Goal: Transaction & Acquisition: Purchase product/service

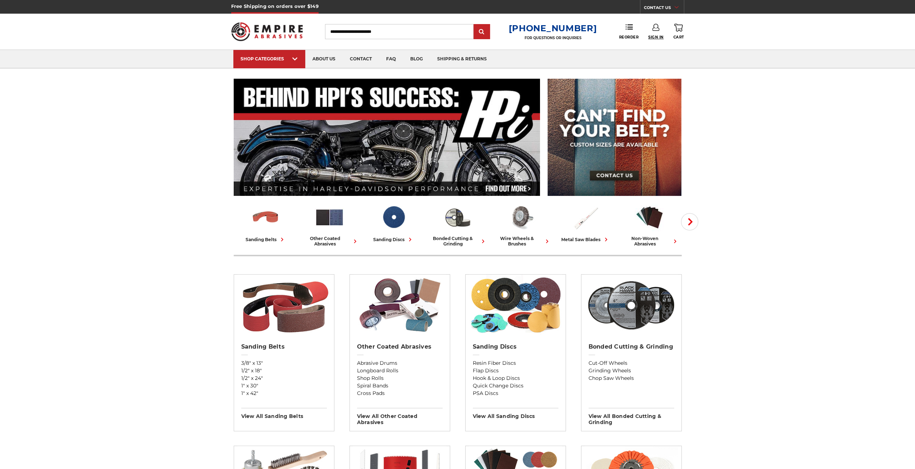
click at [656, 36] on span "Sign In" at bounding box center [655, 37] width 15 height 5
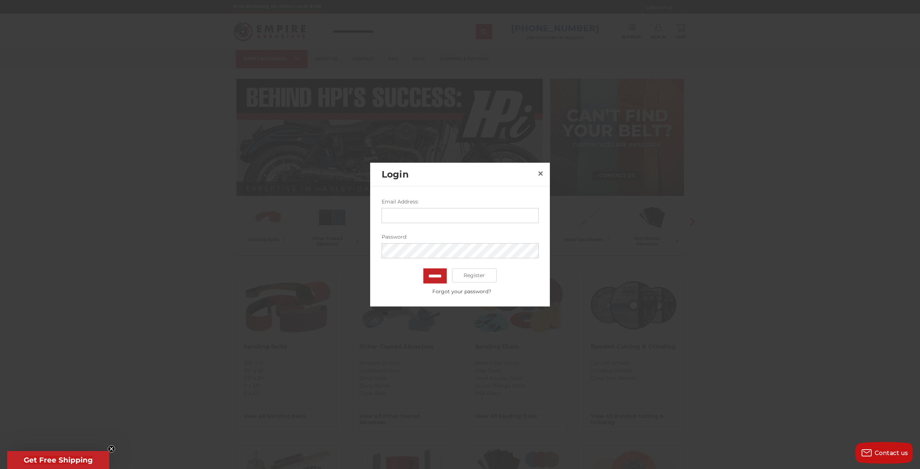
click at [501, 215] on input "Email Address:" at bounding box center [460, 215] width 157 height 15
type input "**********"
click at [423, 268] on input "*******" at bounding box center [434, 275] width 23 height 15
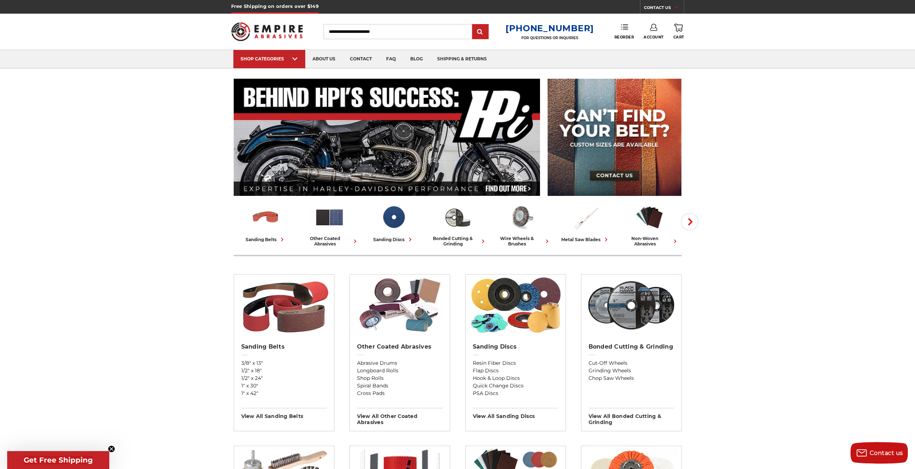
click at [632, 33] on link "Reorder" at bounding box center [624, 31] width 20 height 15
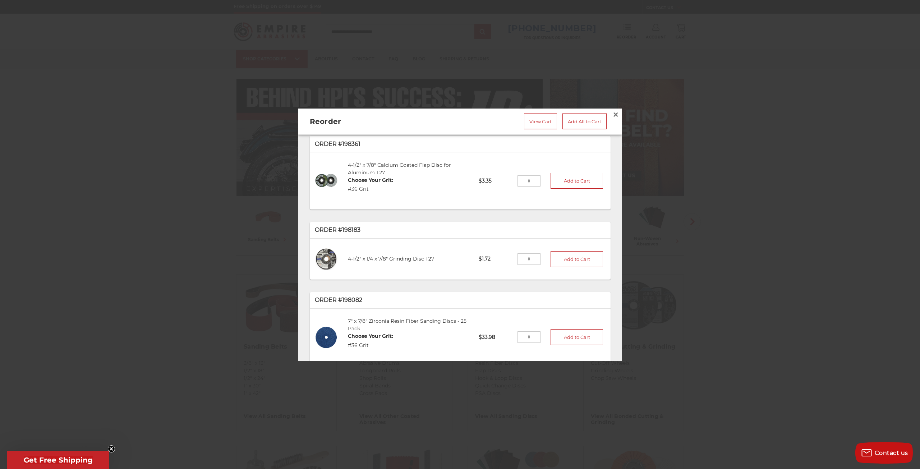
scroll to position [36, 0]
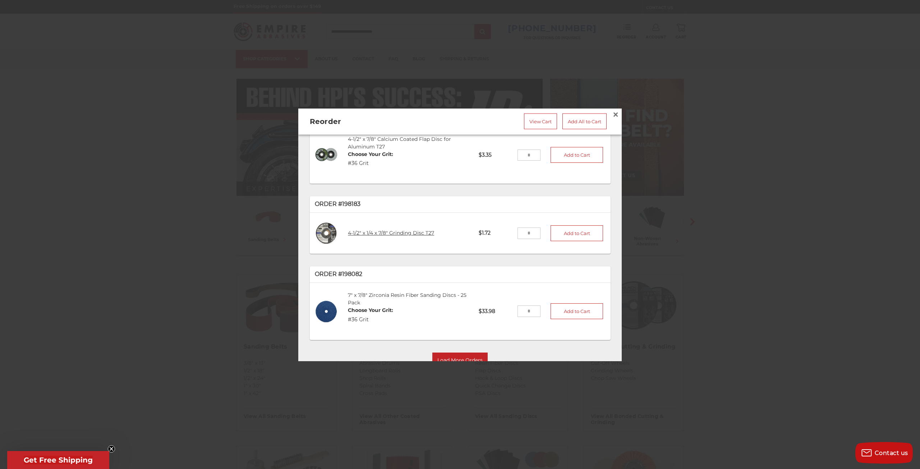
click at [371, 231] on link "4-1/2" x 1/4 x 7/8" Grinding Disc T27" at bounding box center [391, 233] width 86 height 6
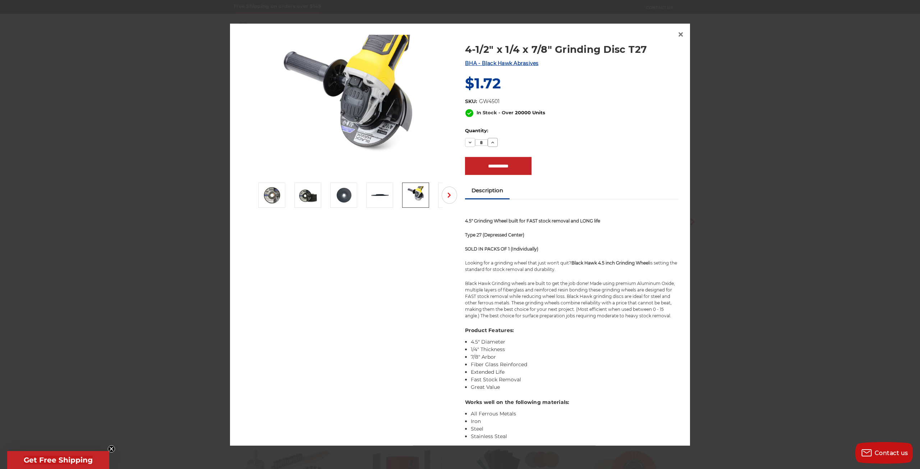
click at [492, 146] on button "Increase Quantity:" at bounding box center [493, 142] width 10 height 9
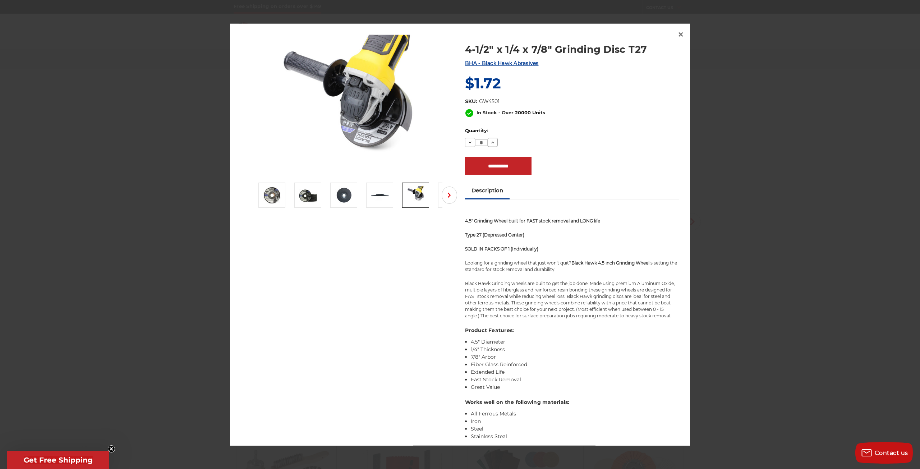
click at [492, 146] on button "Increase Quantity:" at bounding box center [493, 142] width 10 height 9
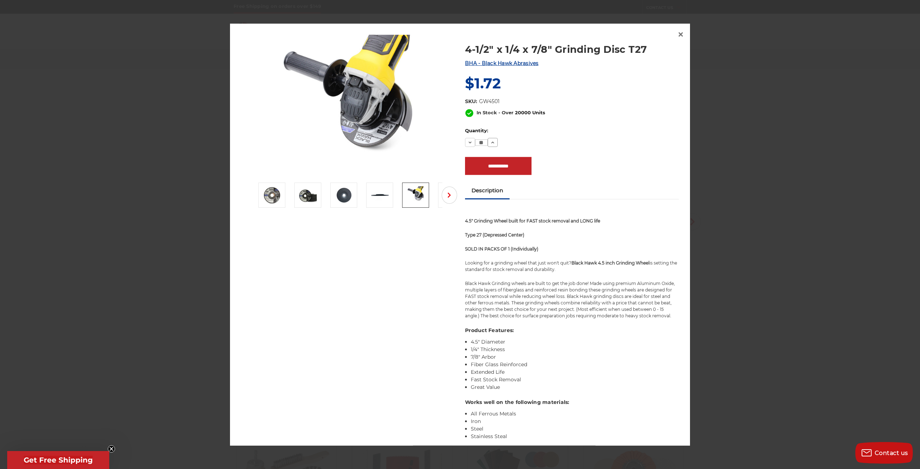
click at [492, 146] on button "Increase Quantity:" at bounding box center [493, 142] width 10 height 9
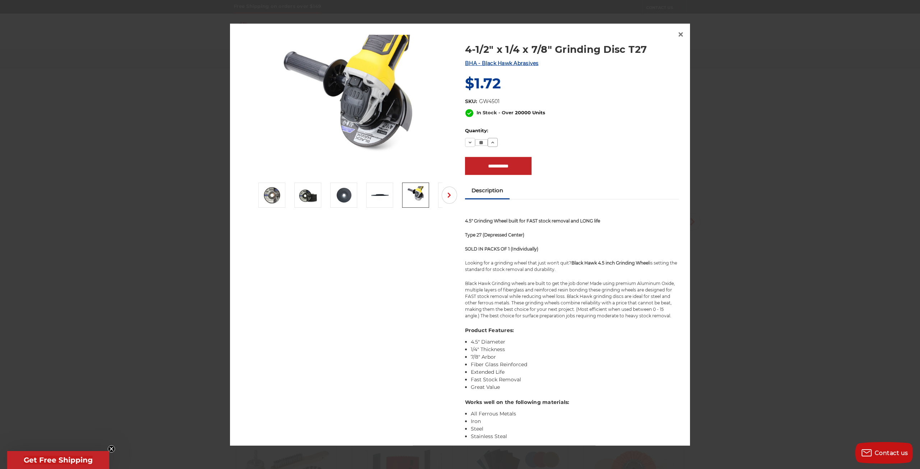
click at [492, 146] on button "Increase Quantity:" at bounding box center [493, 142] width 10 height 9
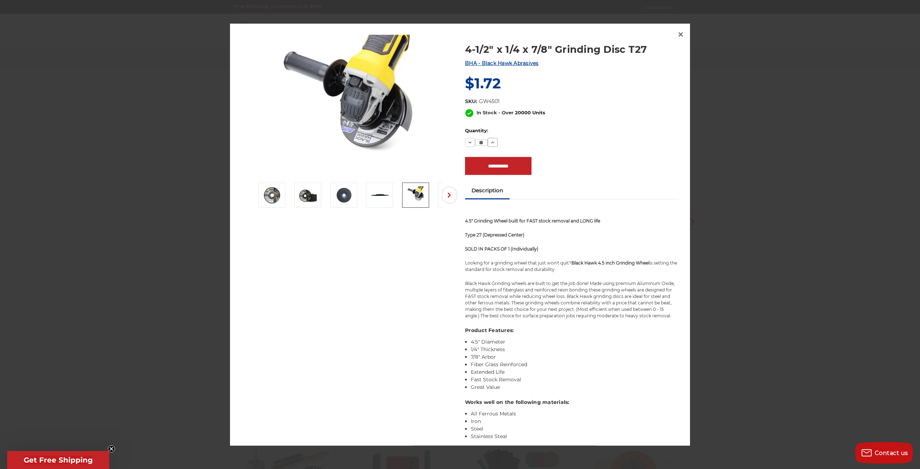
click at [492, 146] on button "Increase Quantity:" at bounding box center [493, 142] width 10 height 9
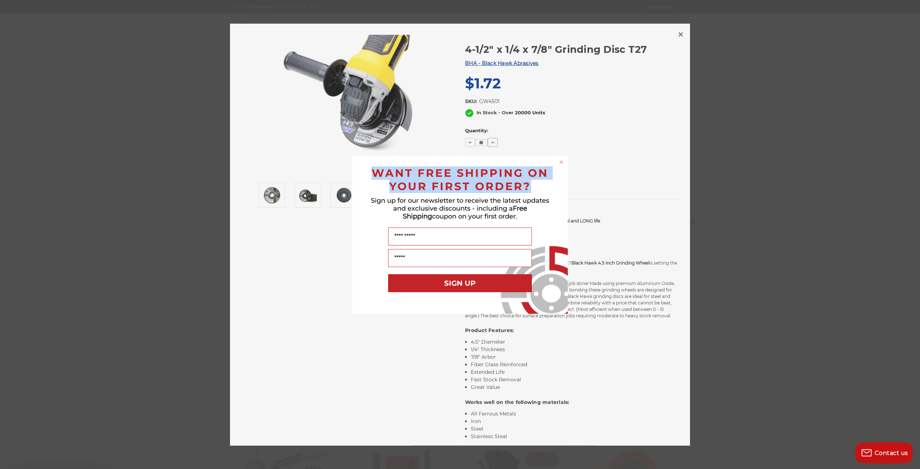
click at [492, 146] on div "Close dialog WANT FREE SHIPPING ON YOUR FIRST ORDER? Sign up for our newsletter…" at bounding box center [460, 234] width 920 height 469
click at [562, 161] on icon "Close dialog" at bounding box center [561, 162] width 3 height 3
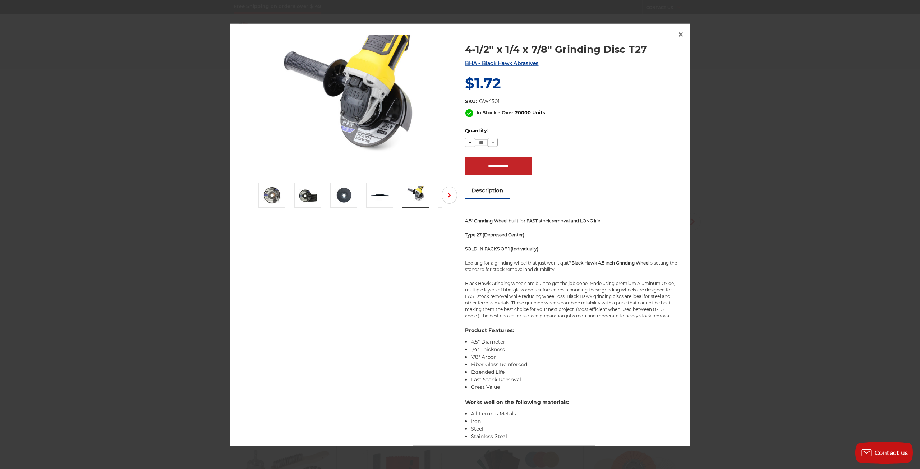
click at [490, 144] on icon at bounding box center [493, 142] width 6 height 6
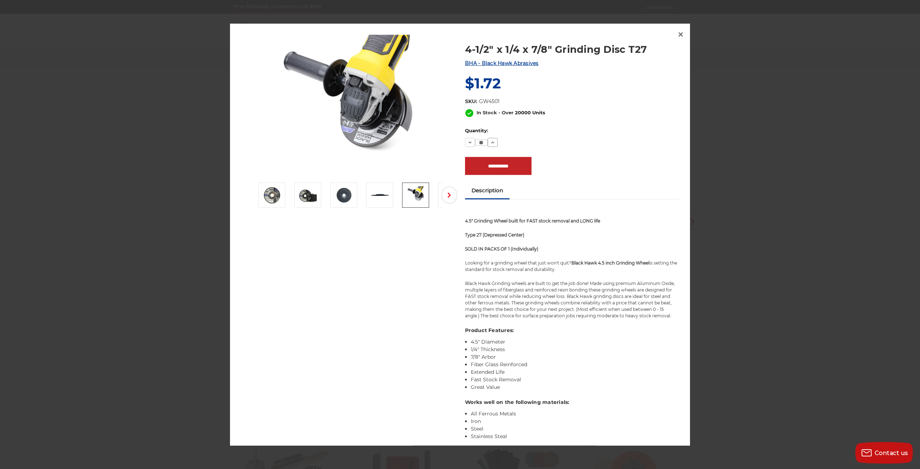
click at [490, 144] on icon at bounding box center [493, 142] width 6 height 6
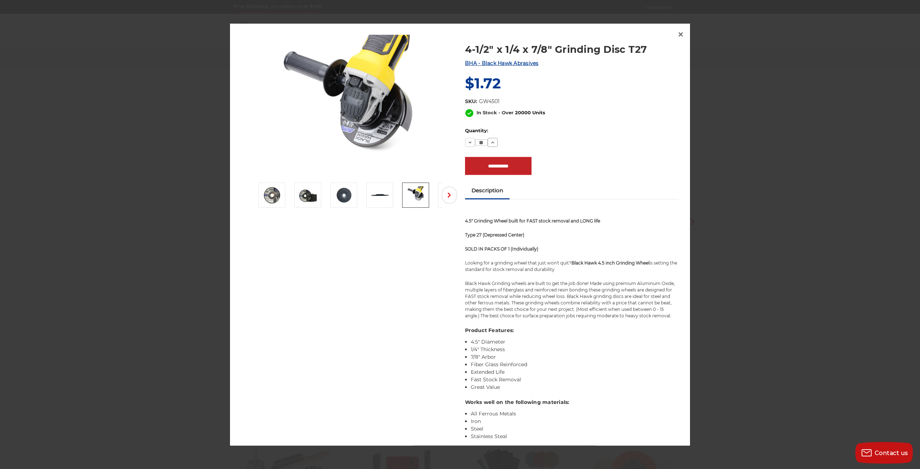
click at [490, 144] on icon at bounding box center [493, 142] width 6 height 6
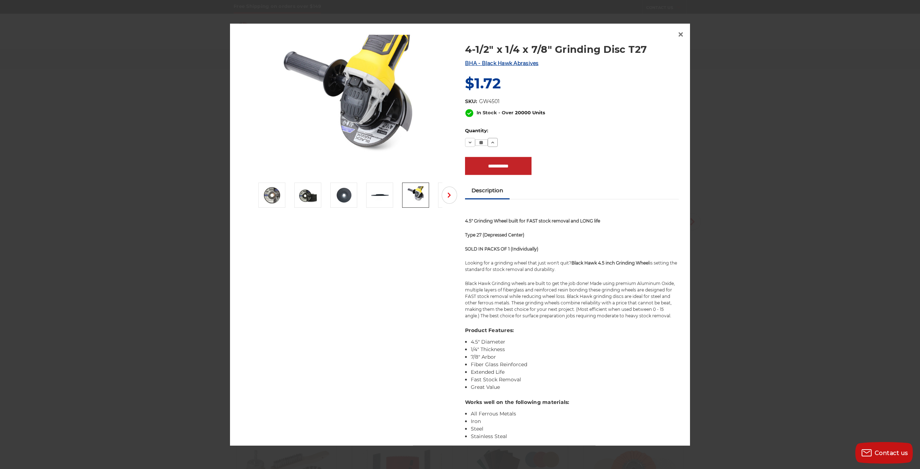
click at [490, 144] on icon at bounding box center [493, 142] width 6 height 6
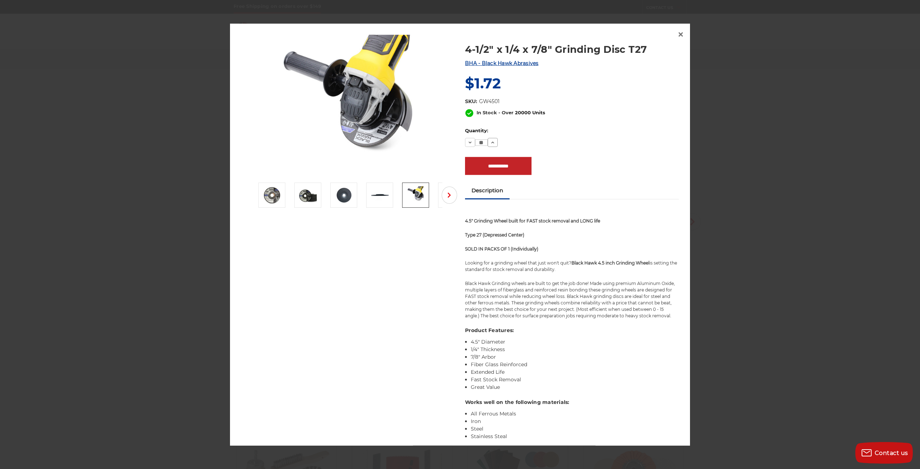
click at [490, 144] on icon at bounding box center [493, 142] width 6 height 6
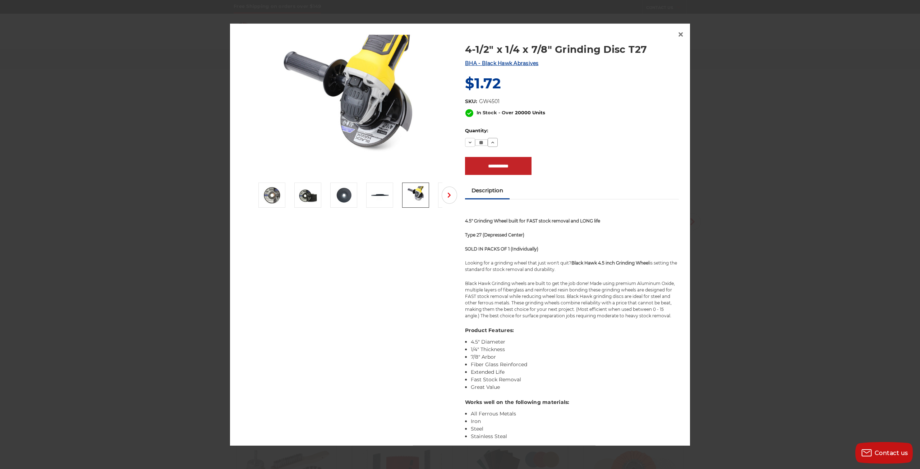
click at [490, 144] on icon at bounding box center [493, 142] width 6 height 6
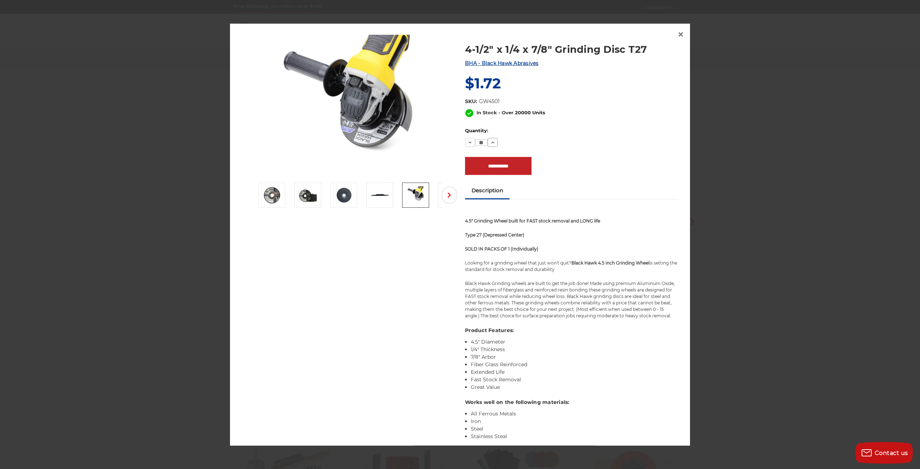
click at [490, 144] on icon at bounding box center [493, 142] width 6 height 6
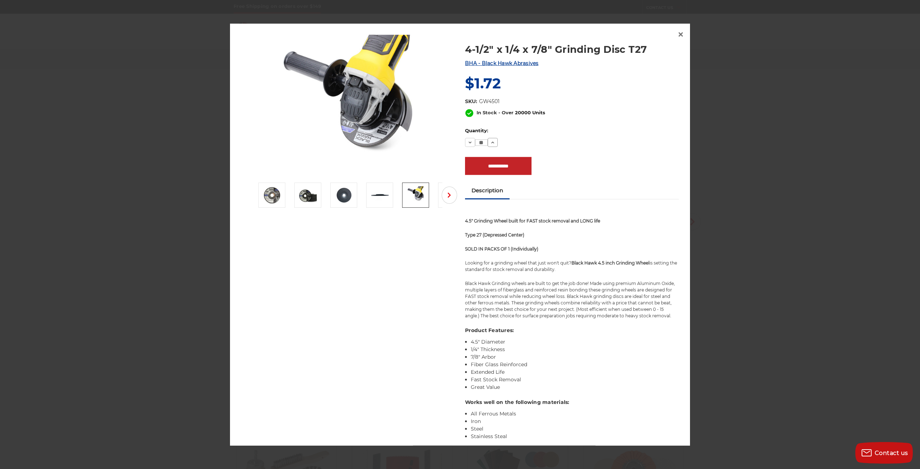
click at [490, 144] on icon at bounding box center [493, 142] width 6 height 6
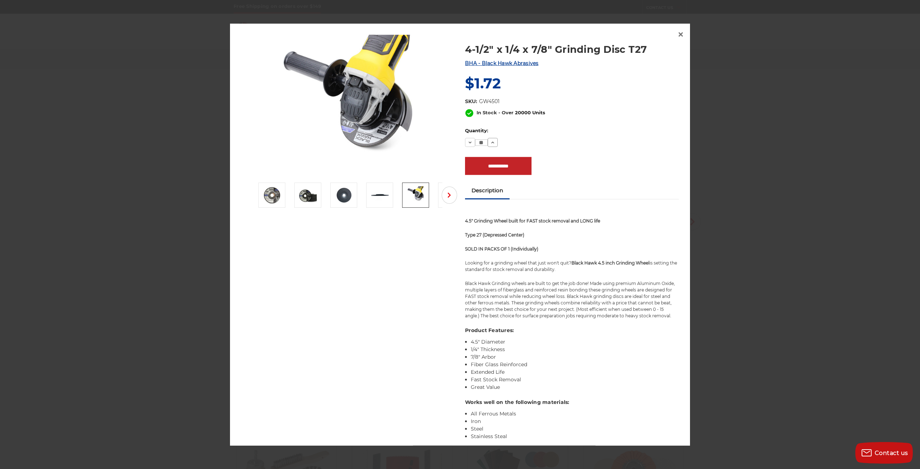
click at [490, 144] on icon at bounding box center [493, 142] width 6 height 6
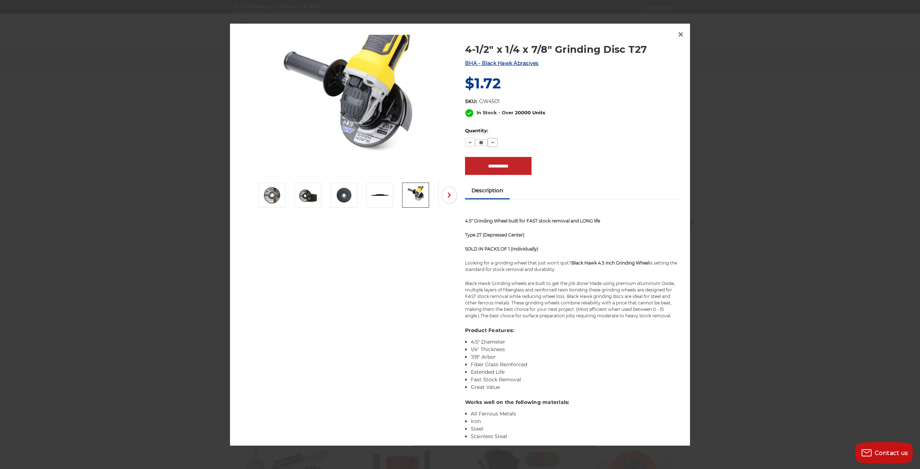
click at [490, 144] on icon at bounding box center [493, 142] width 6 height 6
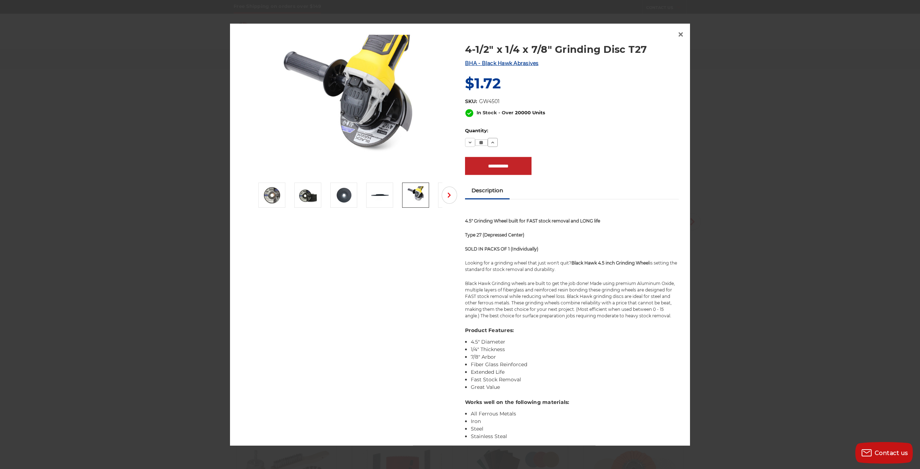
click at [490, 144] on icon at bounding box center [493, 142] width 6 height 6
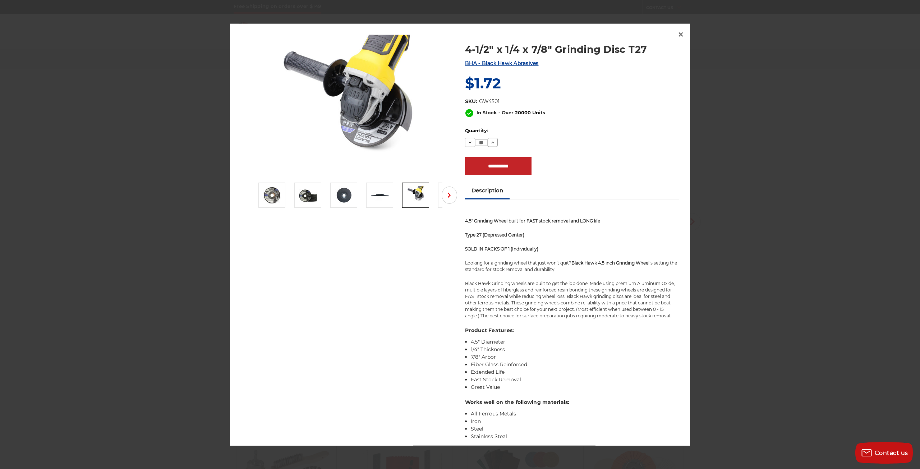
click at [490, 144] on icon at bounding box center [493, 142] width 6 height 6
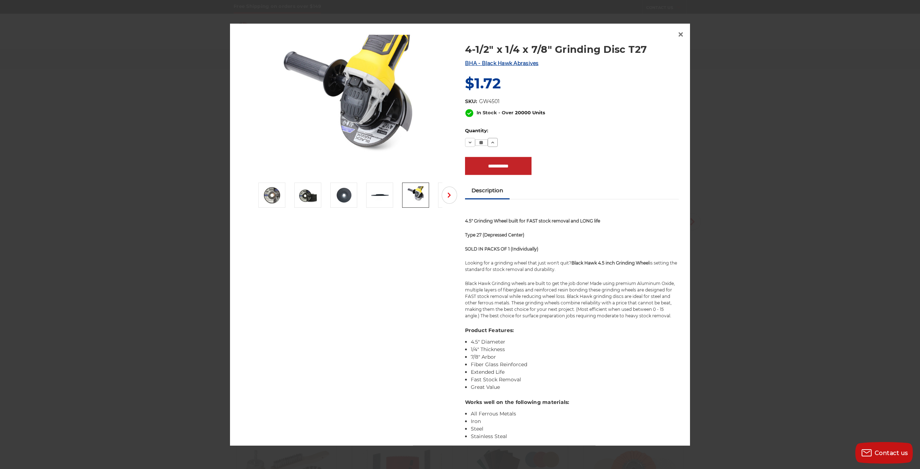
click at [490, 144] on icon at bounding box center [493, 142] width 6 height 6
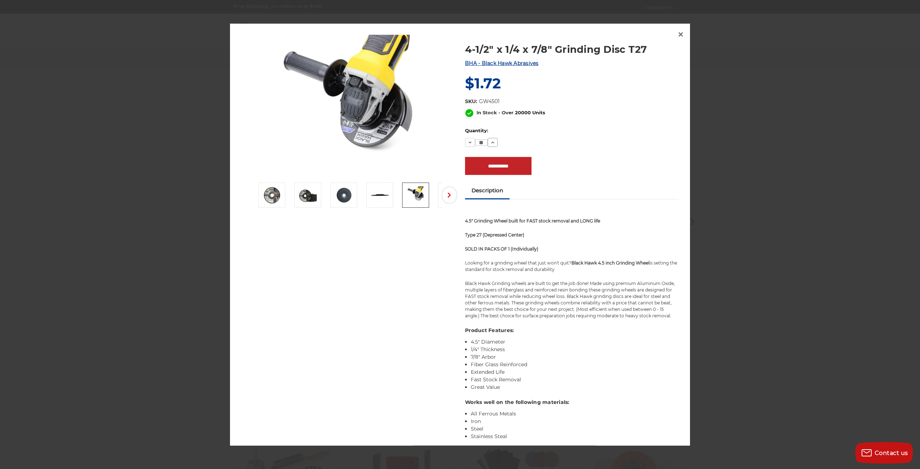
click at [490, 144] on icon at bounding box center [493, 142] width 6 height 6
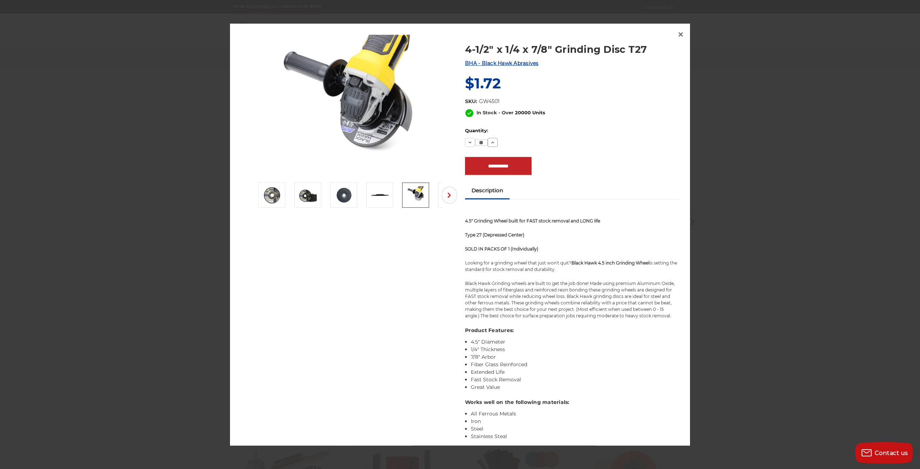
click at [490, 144] on icon at bounding box center [493, 142] width 6 height 6
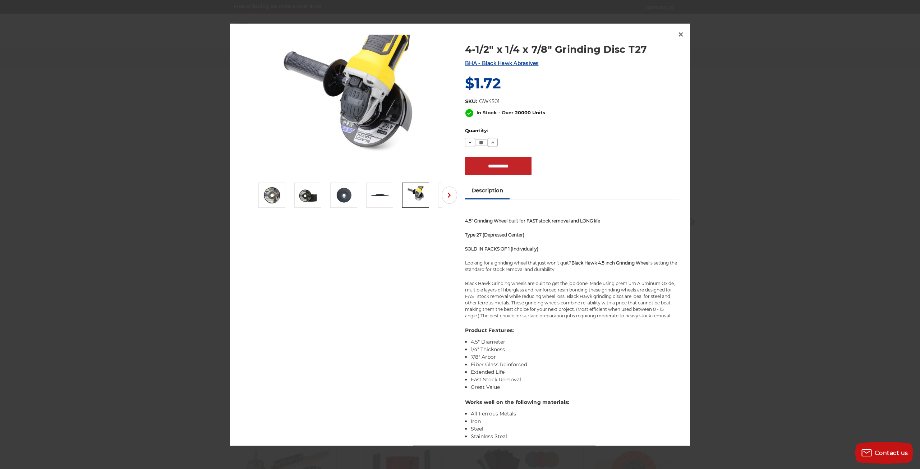
click at [490, 144] on icon at bounding box center [493, 142] width 6 height 6
type input "***"
click at [496, 164] on input "**********" at bounding box center [498, 166] width 66 height 18
type input "**********"
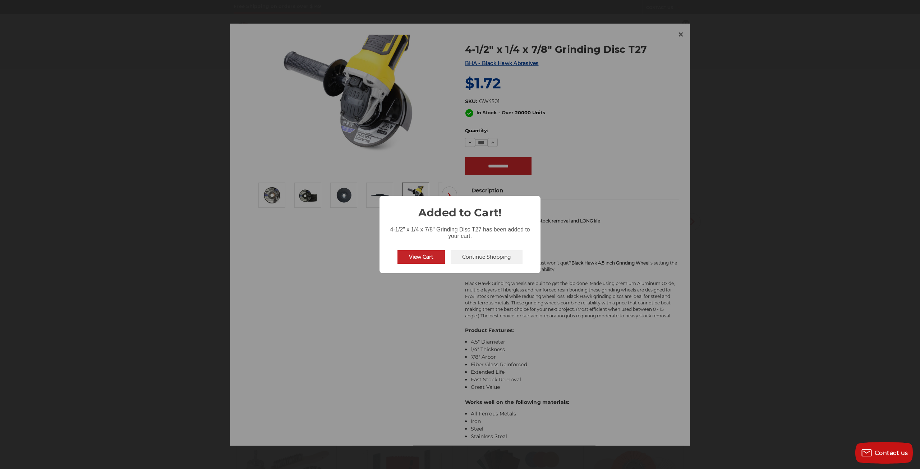
click at [429, 256] on button "View Cart" at bounding box center [421, 257] width 47 height 14
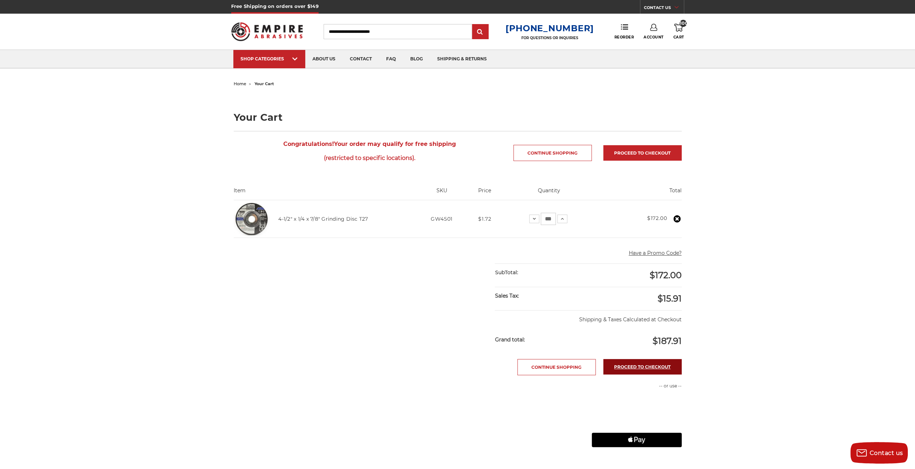
click at [653, 371] on link "Proceed to checkout" at bounding box center [642, 366] width 78 height 15
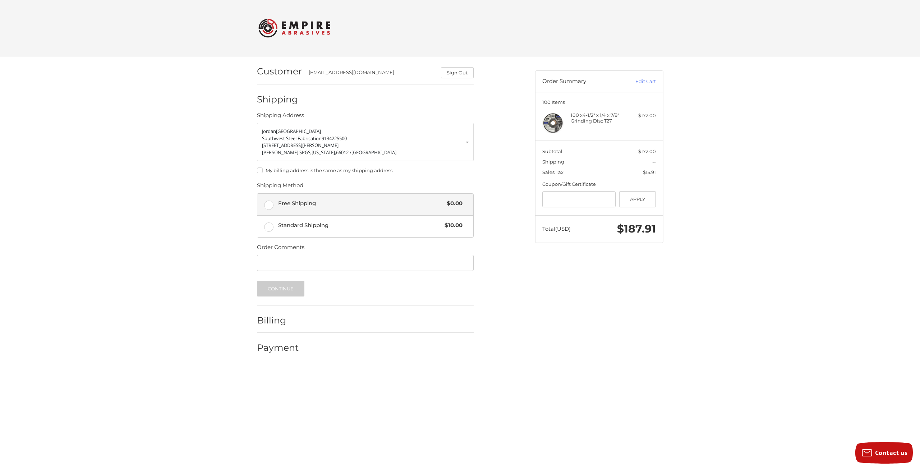
click at [271, 200] on label "Free Shipping $0.00" at bounding box center [365, 205] width 216 height 22
click at [258, 170] on label "My billing address is the same as my shipping address." at bounding box center [365, 170] width 217 height 6
click at [307, 267] on input "Order Comments" at bounding box center [365, 263] width 217 height 16
type input "********"
click at [289, 294] on button "Continue" at bounding box center [281, 289] width 48 height 16
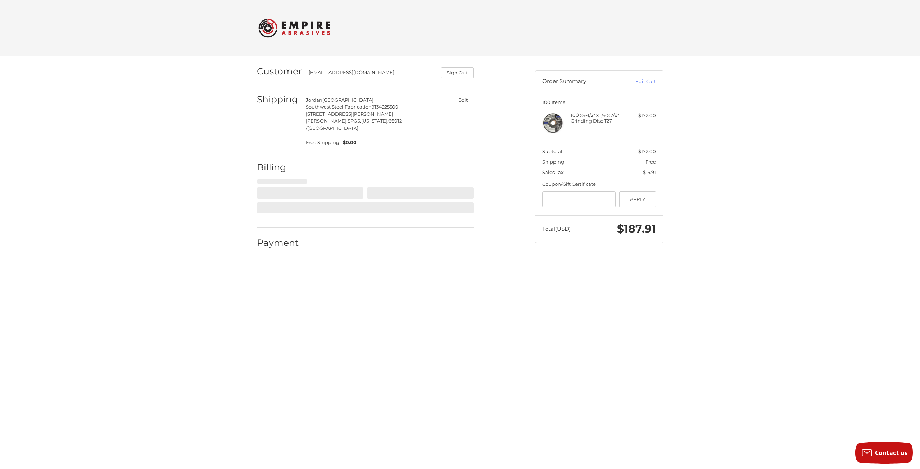
select select "**"
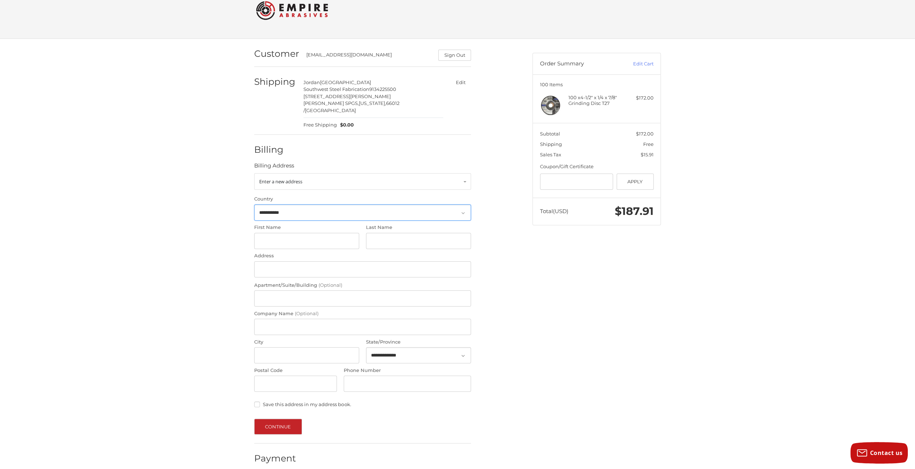
scroll to position [18, 0]
click at [469, 175] on link "Enter a new address" at bounding box center [362, 181] width 217 height 17
click at [425, 207] on p "Jordan Mendenhall" at bounding box center [363, 210] width 202 height 7
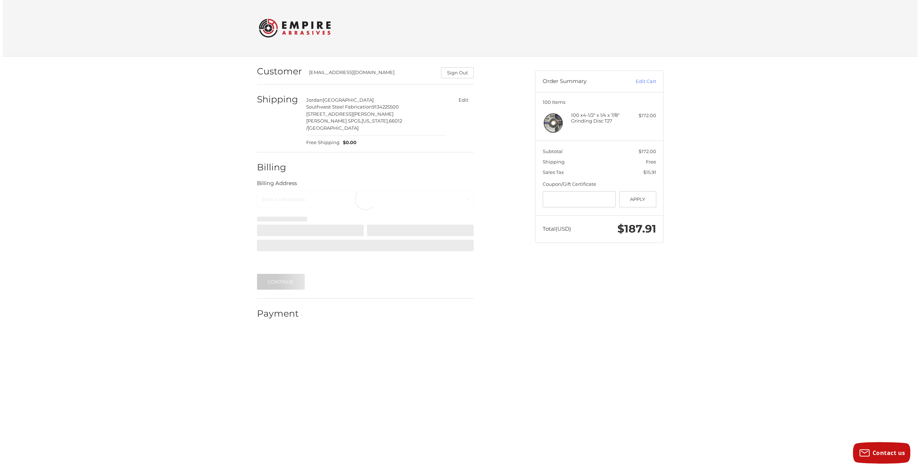
scroll to position [0, 0]
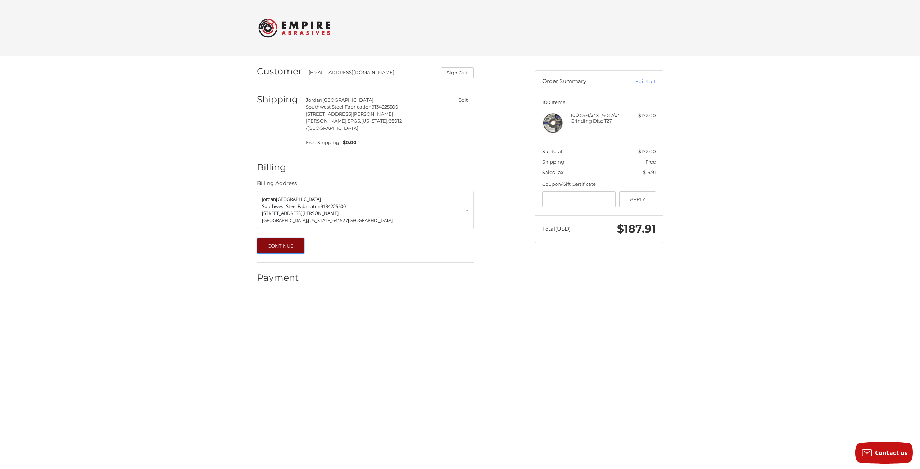
click at [293, 238] on button "Continue" at bounding box center [281, 246] width 48 height 16
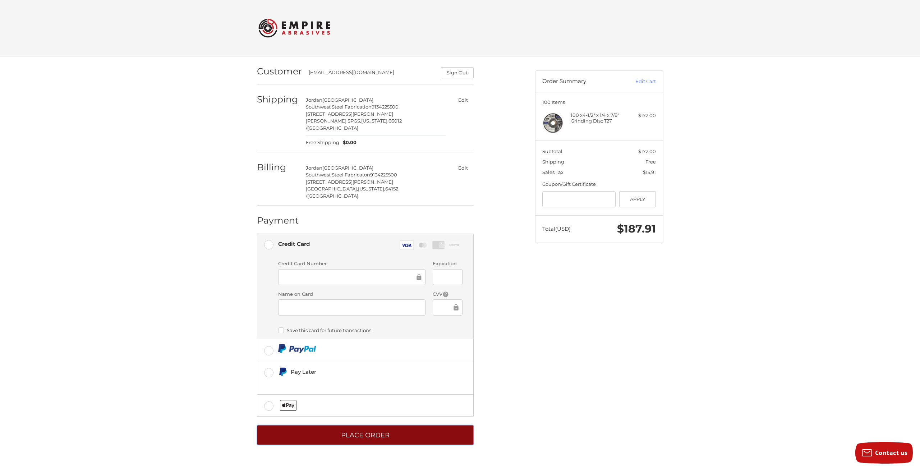
click at [386, 425] on button "Place Order" at bounding box center [365, 435] width 217 height 20
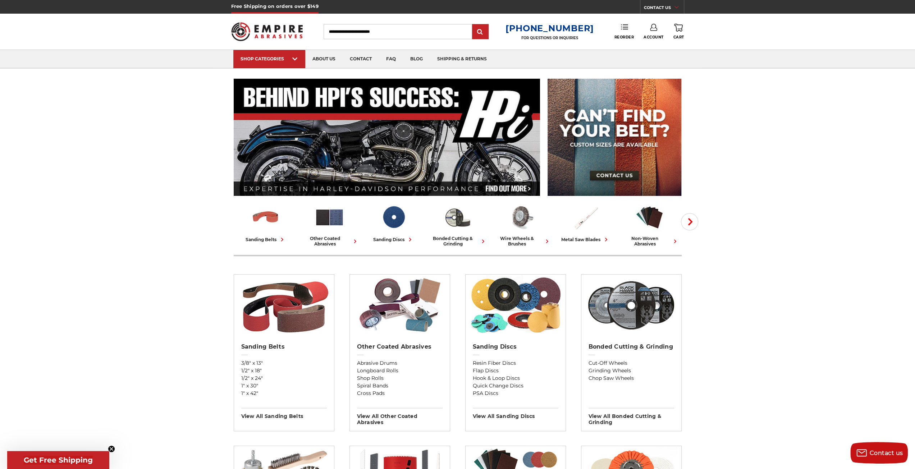
click at [631, 30] on link "Reorder" at bounding box center [624, 31] width 20 height 15
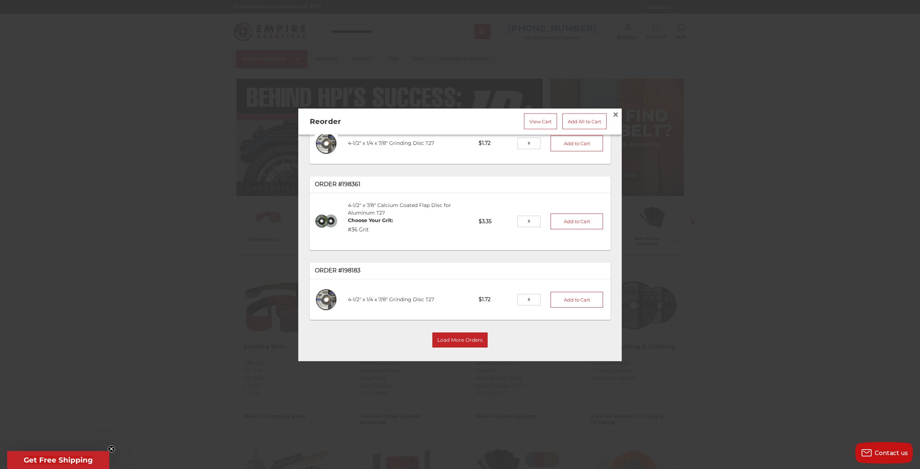
scroll to position [40, 0]
click at [461, 332] on button "Load More Orders" at bounding box center [459, 339] width 55 height 15
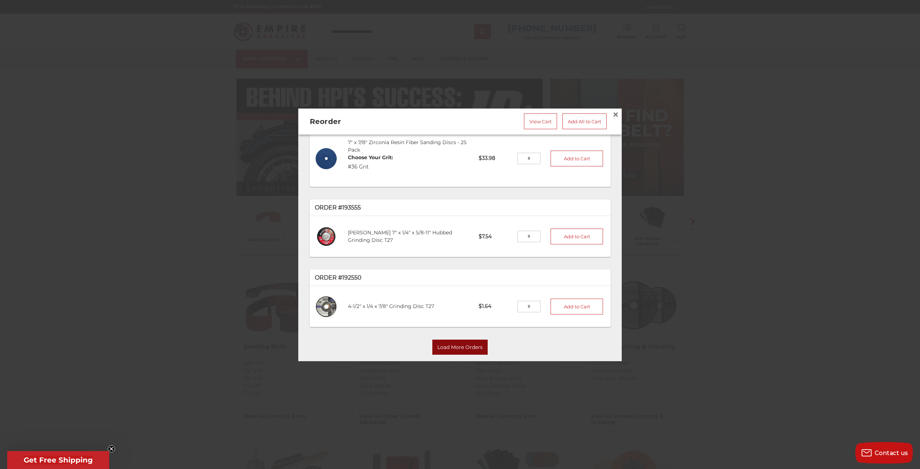
scroll to position [265, 0]
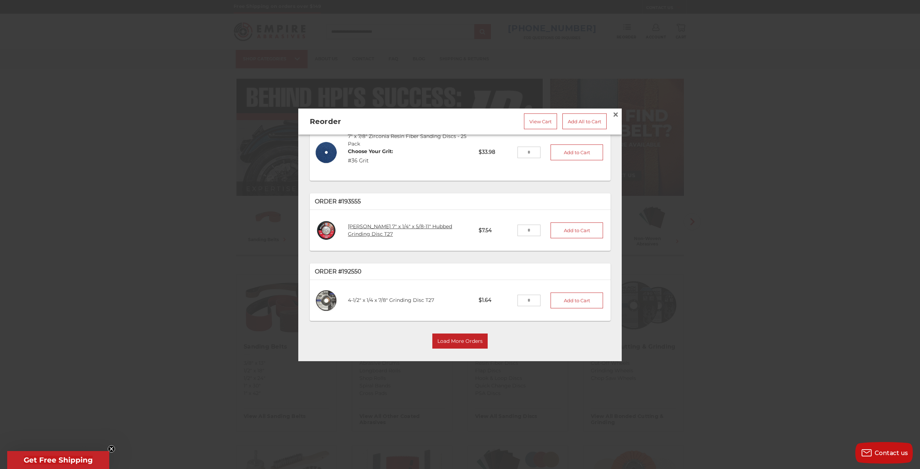
click at [437, 224] on link "[PERSON_NAME] 7" x 1/4" x 5/8-11" Hubbed Grinding Disc T27" at bounding box center [400, 231] width 104 height 14
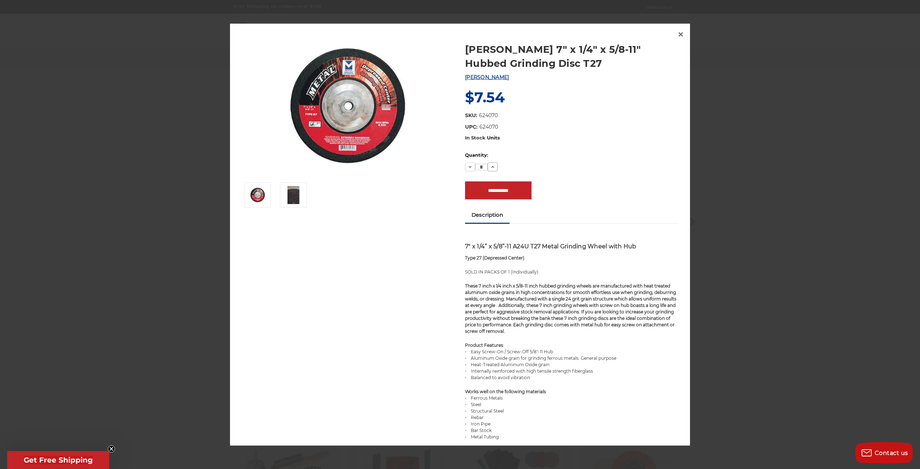
click at [492, 167] on icon at bounding box center [493, 167] width 6 height 6
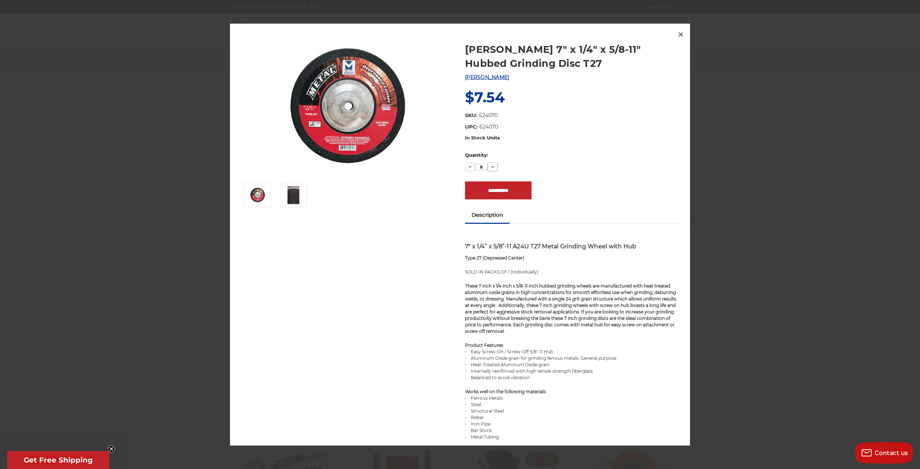
click at [492, 167] on icon at bounding box center [493, 167] width 6 height 6
type input "**"
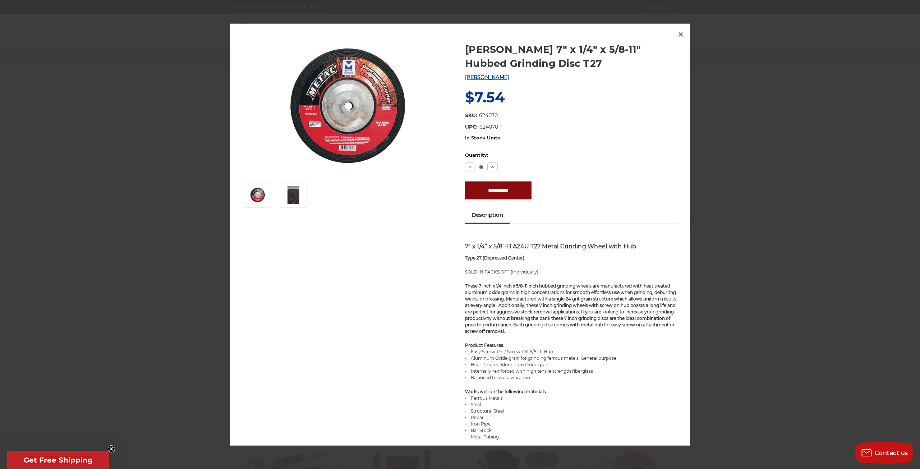
click at [502, 188] on input "**********" at bounding box center [498, 190] width 66 height 18
type input "**********"
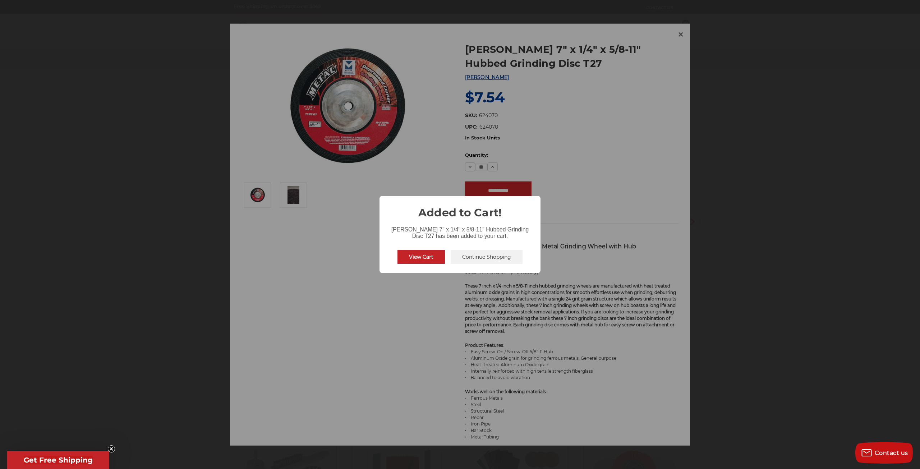
click at [413, 256] on button "View Cart" at bounding box center [421, 257] width 47 height 14
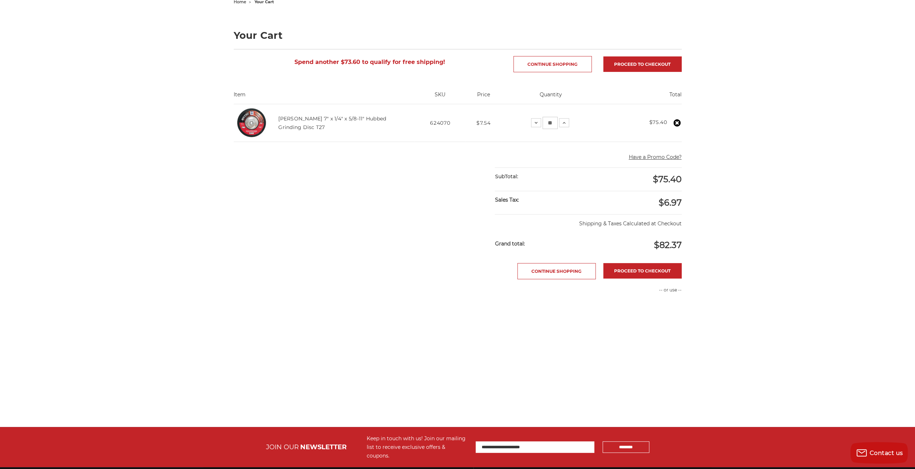
scroll to position [108, 0]
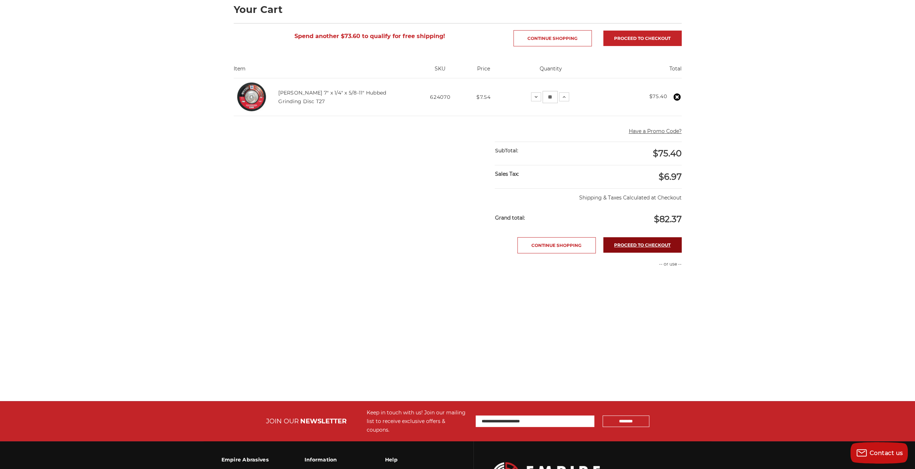
click at [637, 245] on link "Proceed to checkout" at bounding box center [642, 244] width 78 height 15
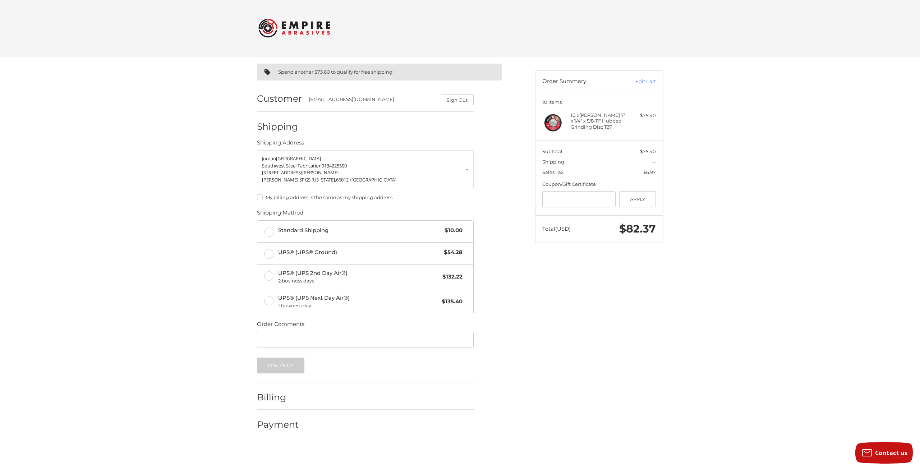
click at [258, 197] on label "My billing address is the same as my shipping address." at bounding box center [365, 197] width 217 height 6
click at [269, 229] on label "Standard Shipping $10.00" at bounding box center [365, 232] width 216 height 22
click at [306, 340] on input "Order Comments" at bounding box center [365, 340] width 217 height 16
type input "********"
click at [303, 365] on button "Continue" at bounding box center [281, 366] width 48 height 16
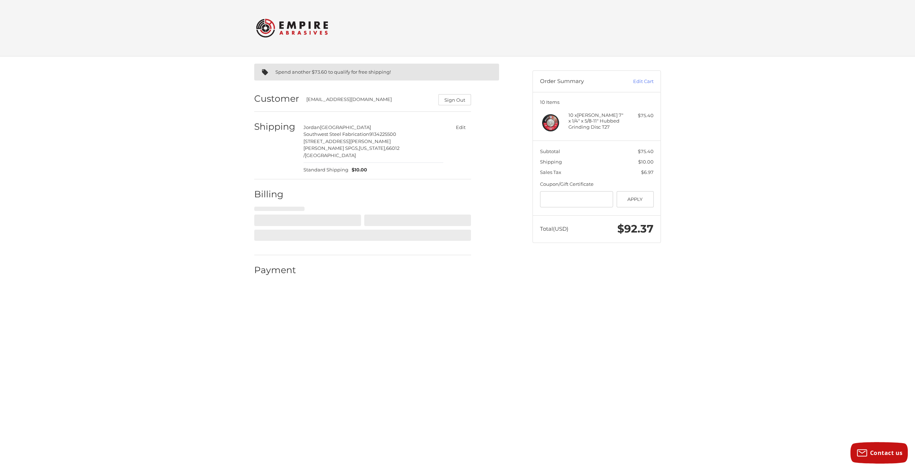
select select "**"
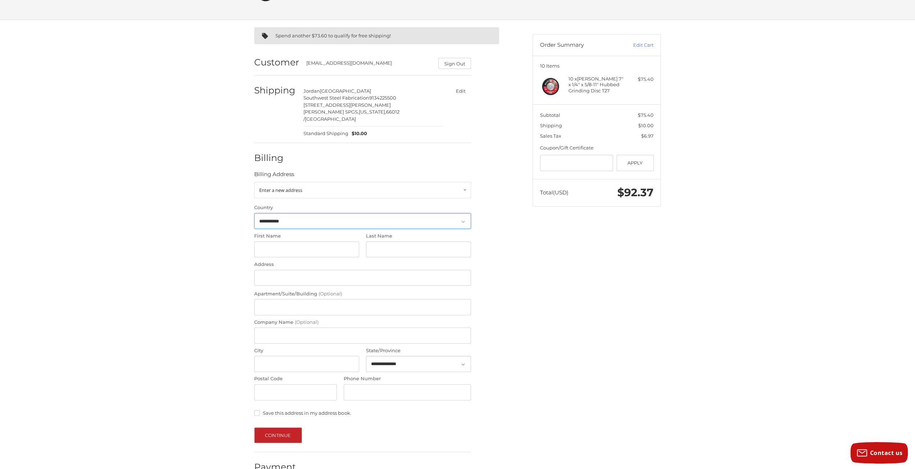
scroll to position [45, 0]
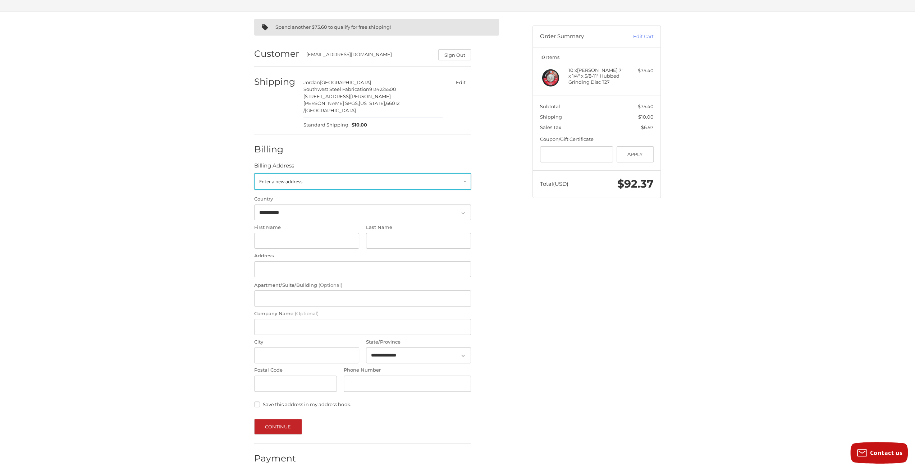
click at [468, 175] on link "Enter a new address" at bounding box center [362, 181] width 217 height 17
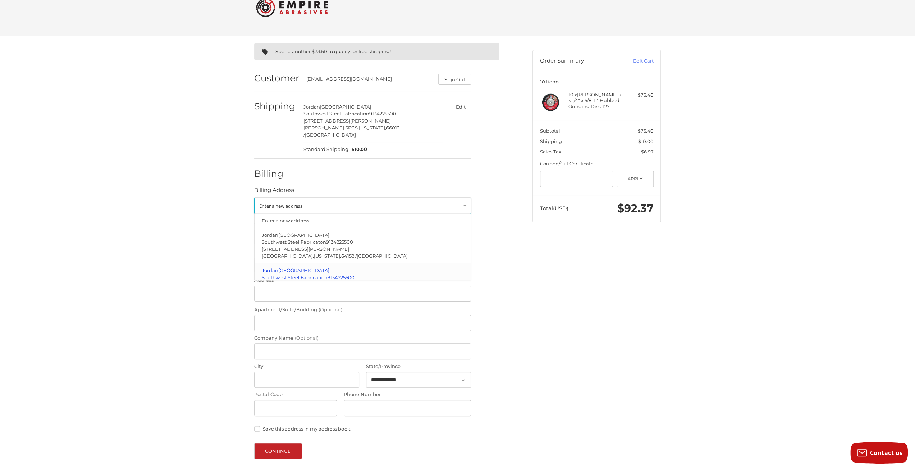
scroll to position [9, 0]
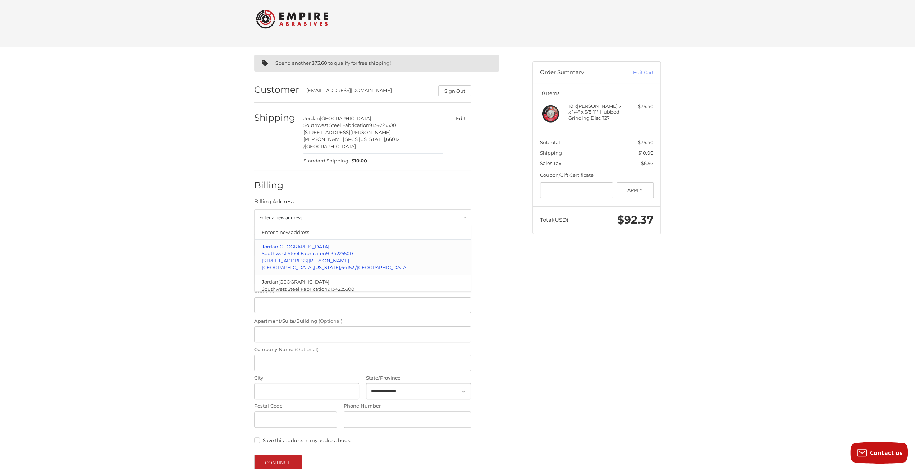
click at [376, 251] on p "Southwest Steel Fabricaton 9134225500" at bounding box center [363, 254] width 202 height 7
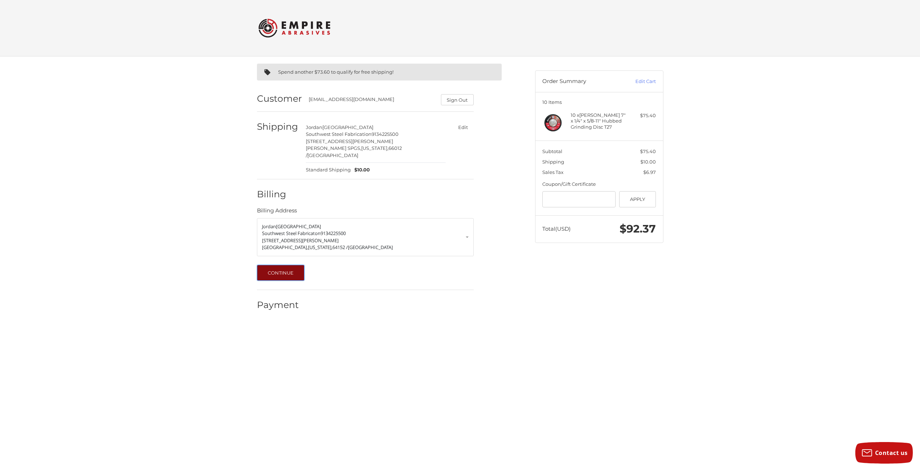
click at [289, 268] on button "Continue" at bounding box center [281, 273] width 48 height 16
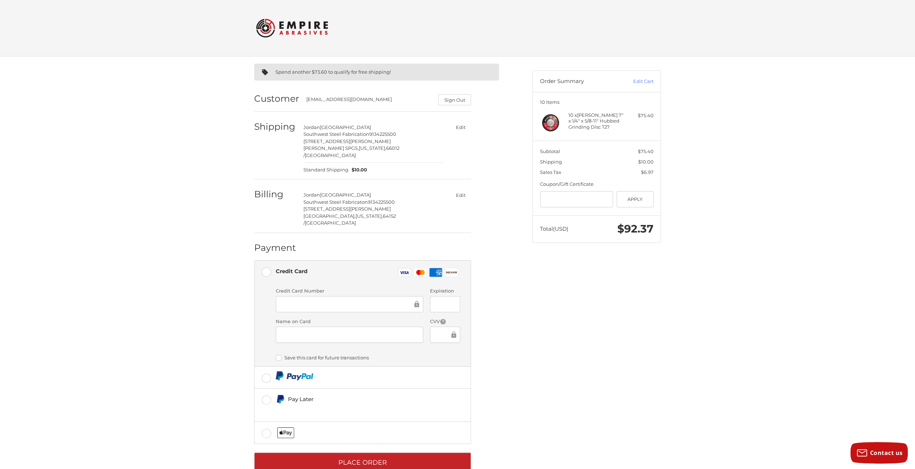
scroll to position [3, 0]
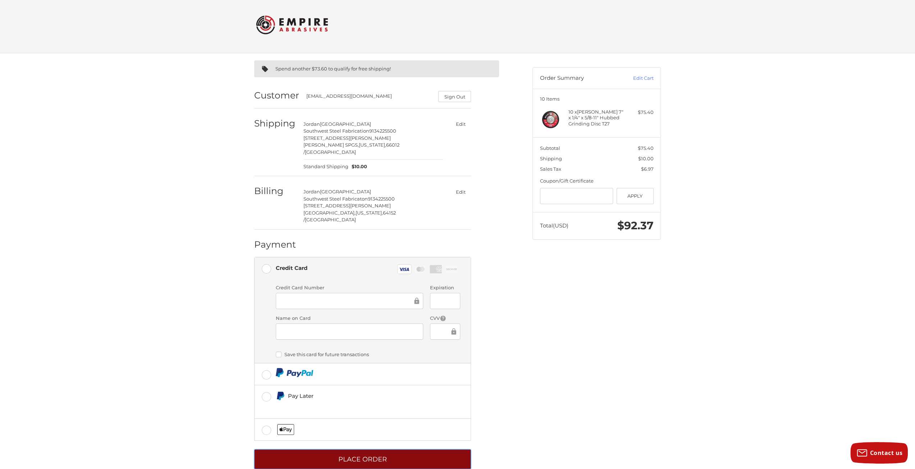
click at [408, 449] on button "Place Order" at bounding box center [362, 459] width 217 height 20
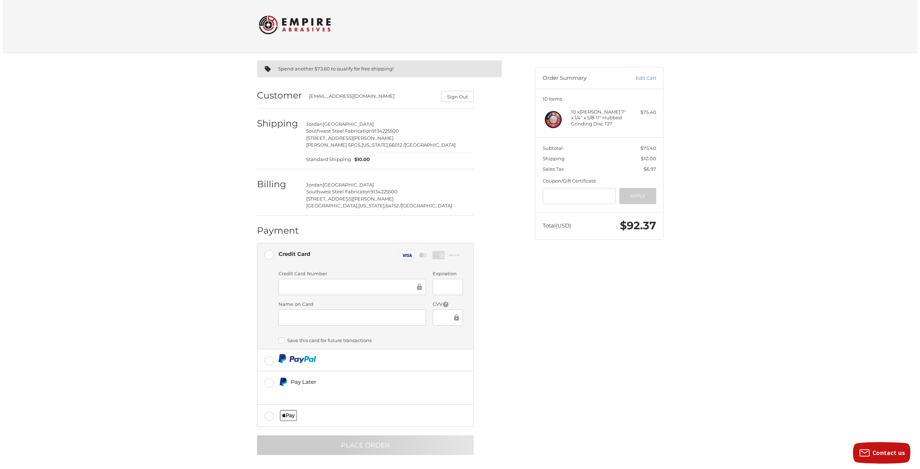
scroll to position [0, 0]
